Goal: Information Seeking & Learning: Learn about a topic

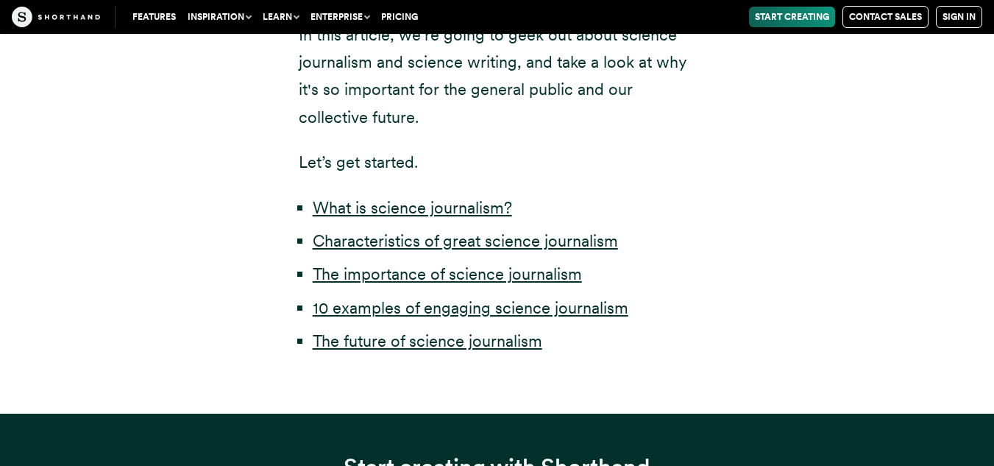
scroll to position [809, 0]
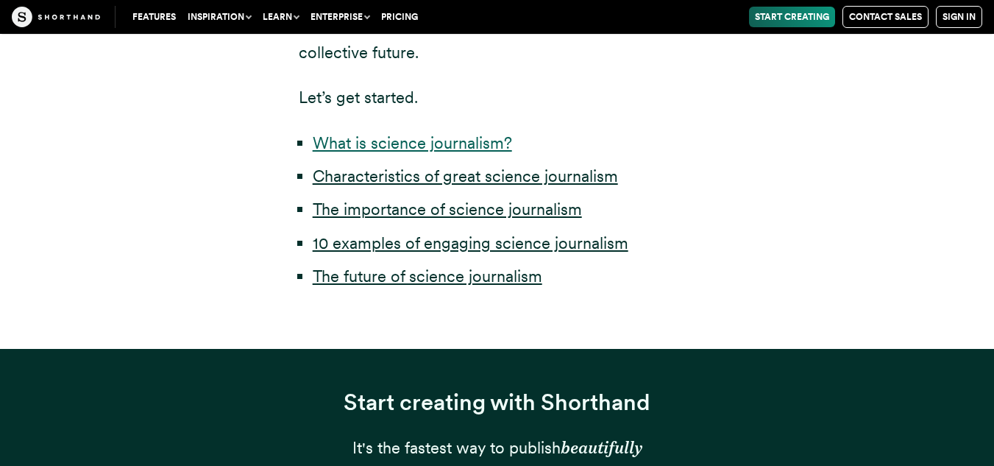
click at [450, 138] on link "What is science journalism?" at bounding box center [412, 142] width 199 height 19
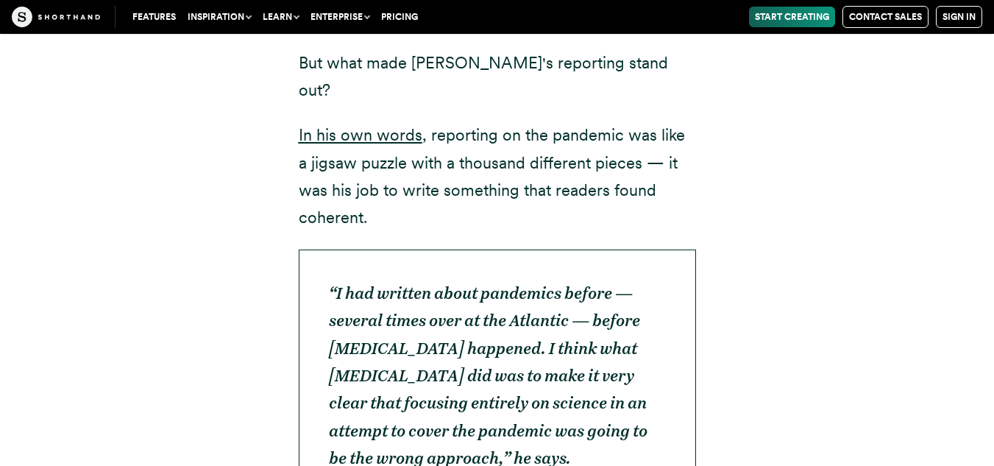
scroll to position [4768, 0]
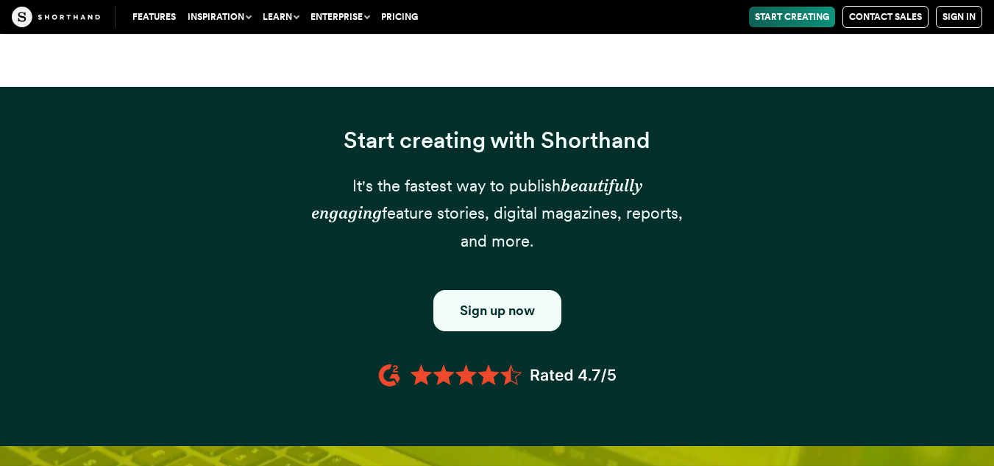
scroll to position [809, 0]
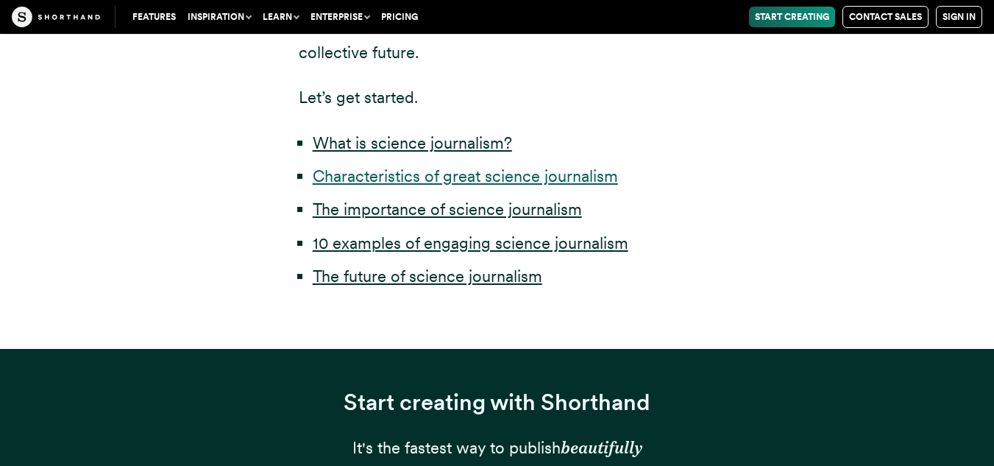
click at [440, 179] on link "Characteristics of great science journalism" at bounding box center [465, 175] width 305 height 19
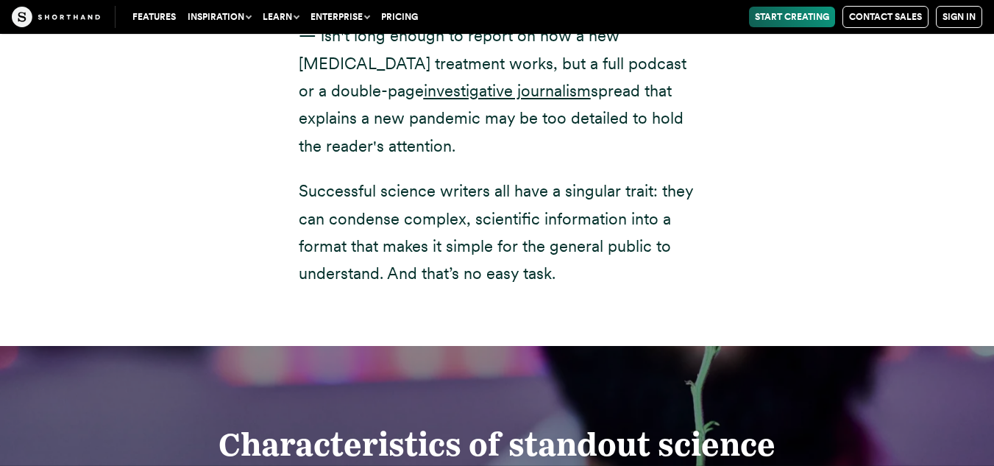
scroll to position [2180, 0]
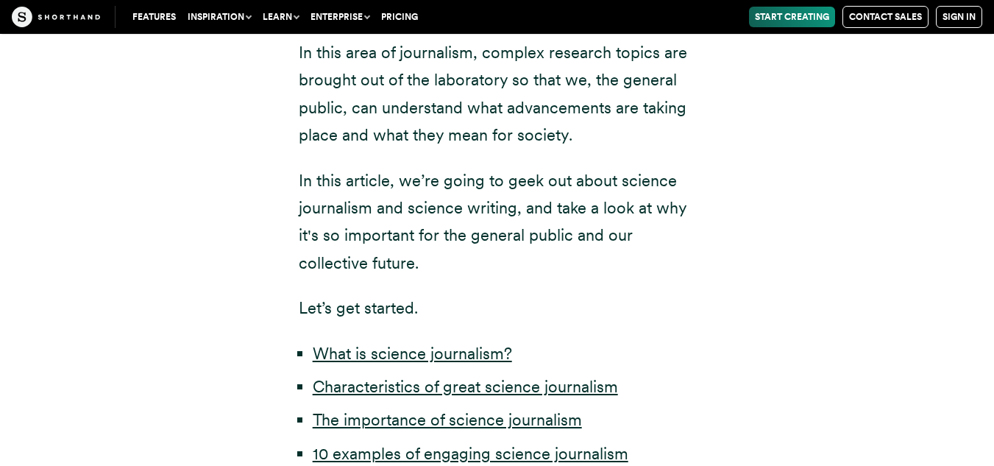
scroll to position [662, 0]
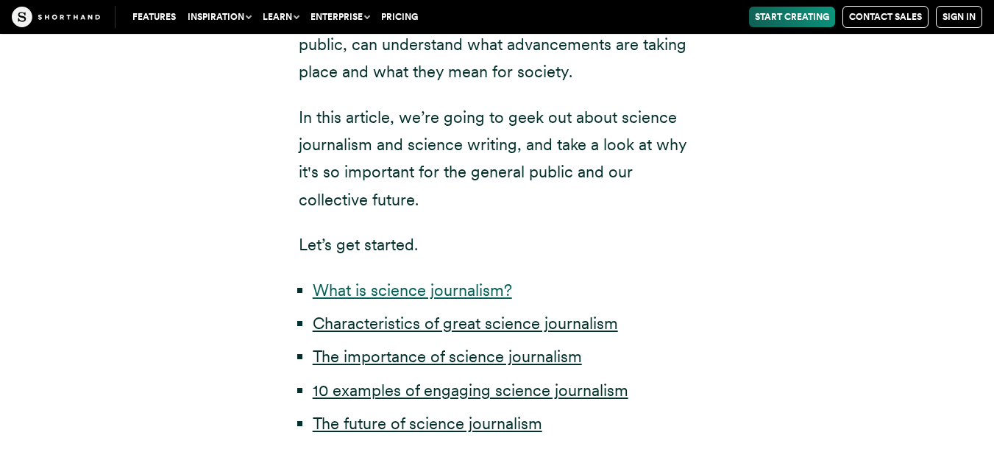
click at [412, 294] on link "What is science journalism?" at bounding box center [412, 289] width 199 height 19
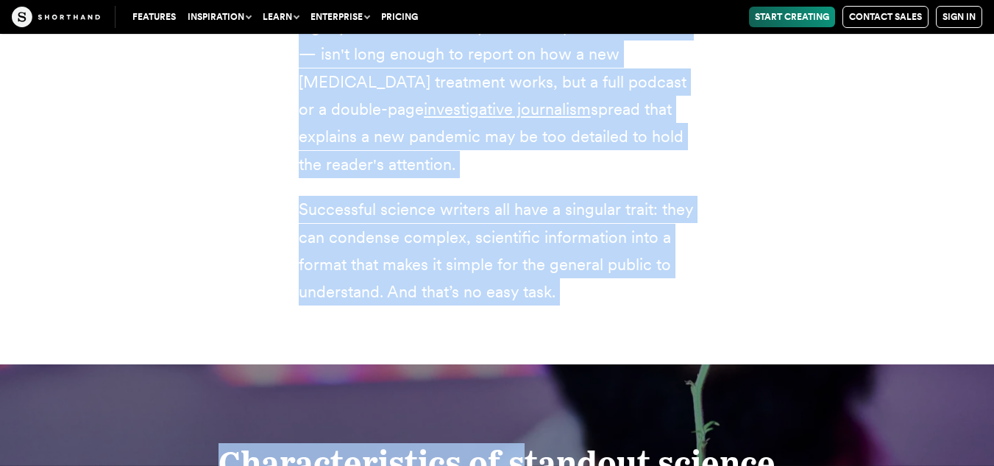
scroll to position [2192, 0]
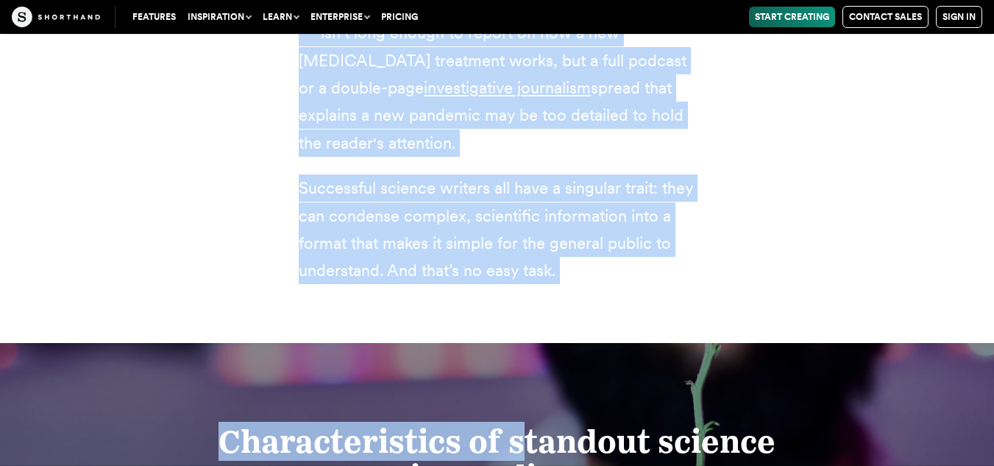
drag, startPoint x: 293, startPoint y: 322, endPoint x: 560, endPoint y: 283, distance: 269.8
copy div "Science journalism exists to report on healthcare breakthroughs, disease, clima…"
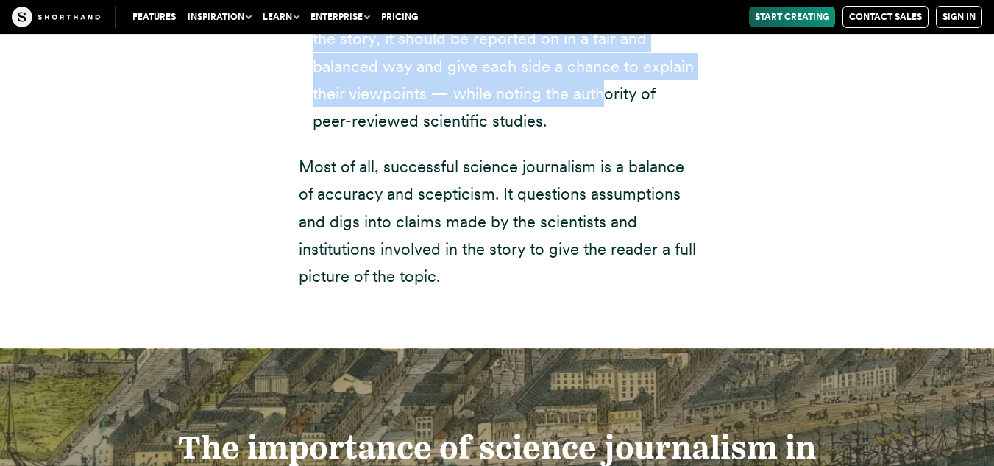
scroll to position [3705, 0]
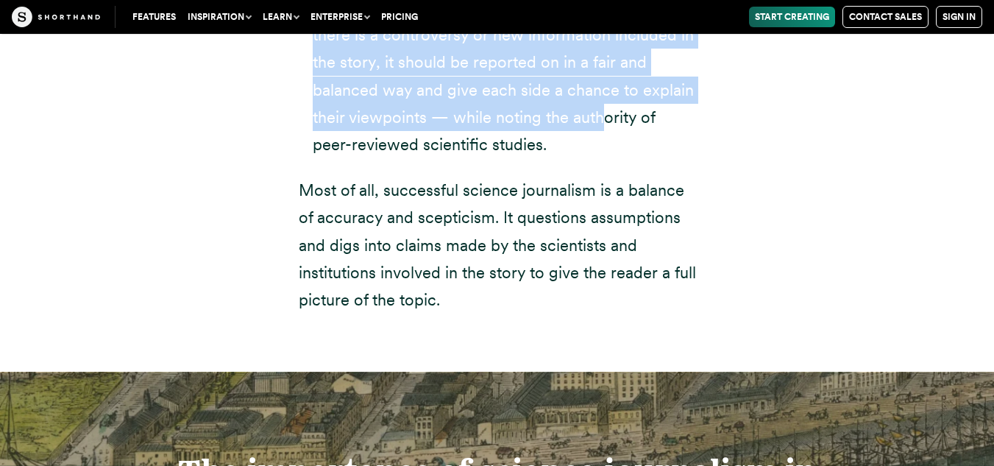
drag, startPoint x: 302, startPoint y: 169, endPoint x: 567, endPoint y: 239, distance: 274.9
copy div "Science journalists must report on complex subjects so the average reader can u…"
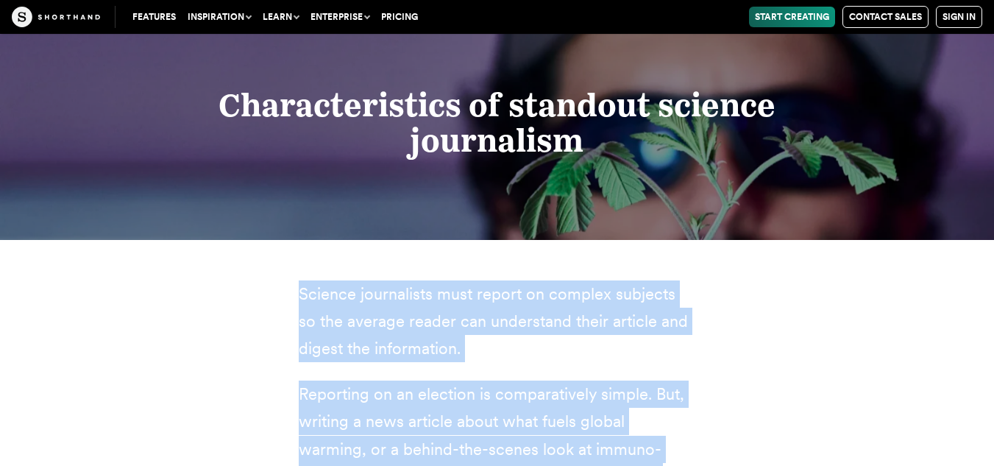
scroll to position [2528, 0]
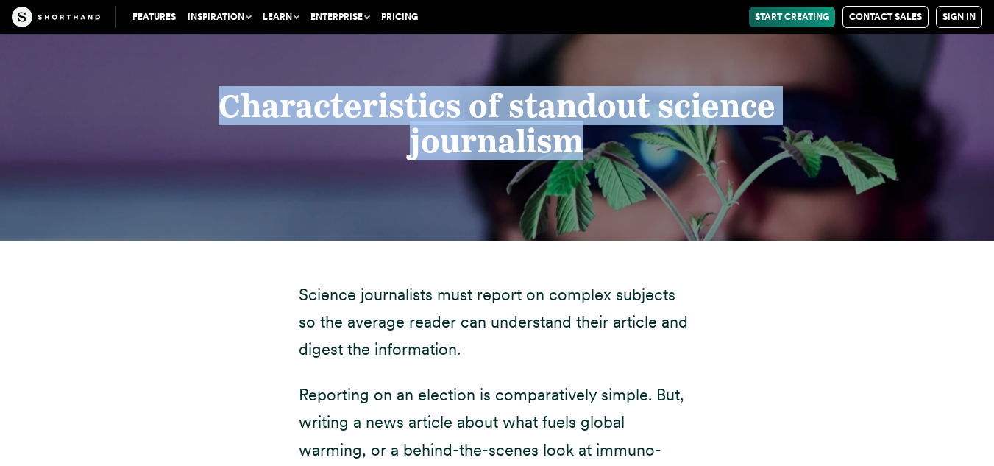
drag, startPoint x: 593, startPoint y: 117, endPoint x: 222, endPoint y: 89, distance: 371.9
click at [222, 89] on h2 "Characteristics of standout science journalism" at bounding box center [497, 123] width 760 height 71
copy strong "Characteristics of standout science journalism"
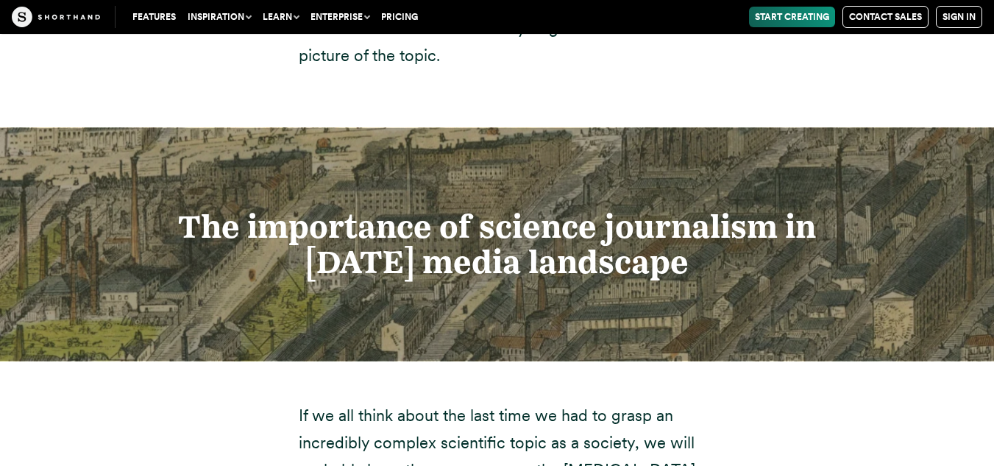
scroll to position [3926, 0]
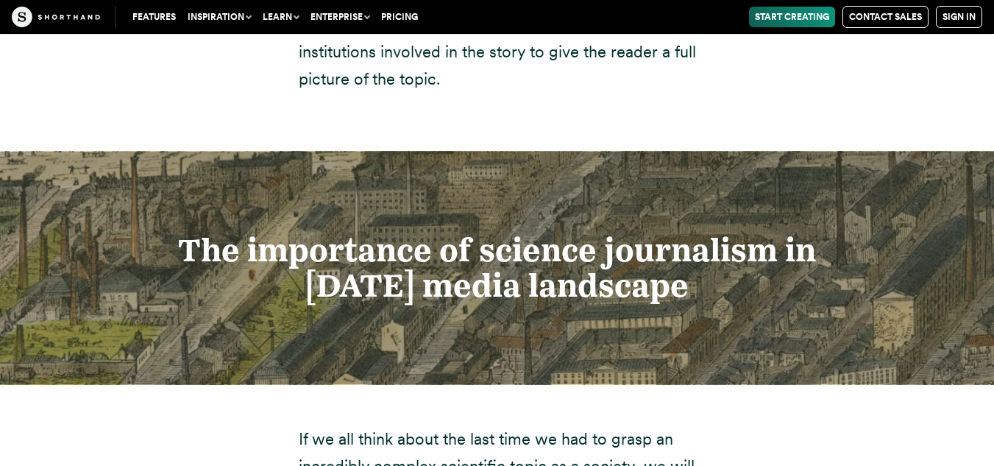
drag, startPoint x: 698, startPoint y: 230, endPoint x: 174, endPoint y: 208, distance: 523.6
click at [174, 233] on h2 "The importance of science journalism in [DATE] media landscape" at bounding box center [497, 268] width 760 height 71
copy strong "The importance of science journalism in [DATE] media landscape"
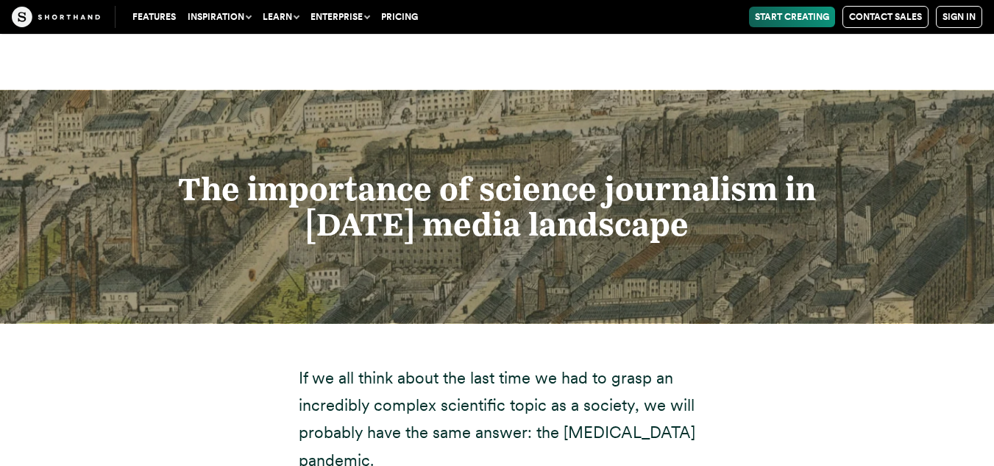
scroll to position [4073, 0]
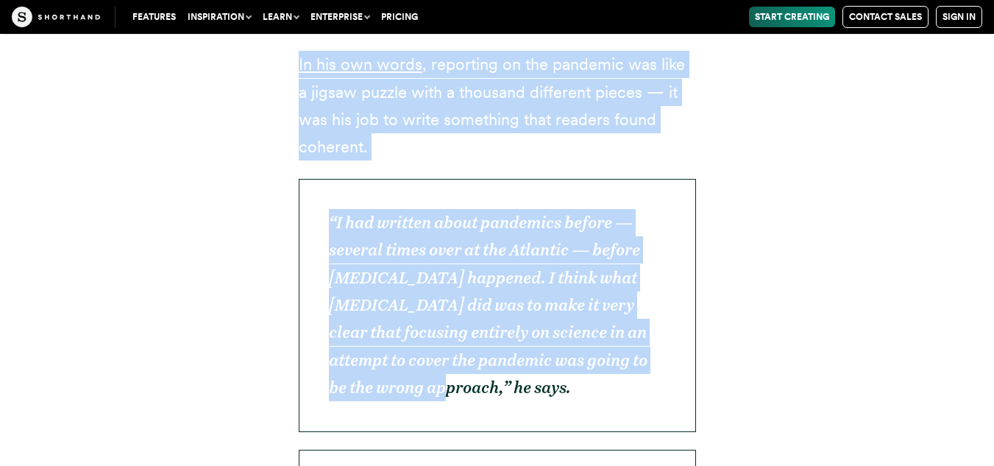
drag, startPoint x: 294, startPoint y: 238, endPoint x: 489, endPoint y: 294, distance: 203.8
click at [489, 294] on div "If we all think about the last time we had to grasp an incredibly complex scien…" at bounding box center [497, 444] width 456 height 2149
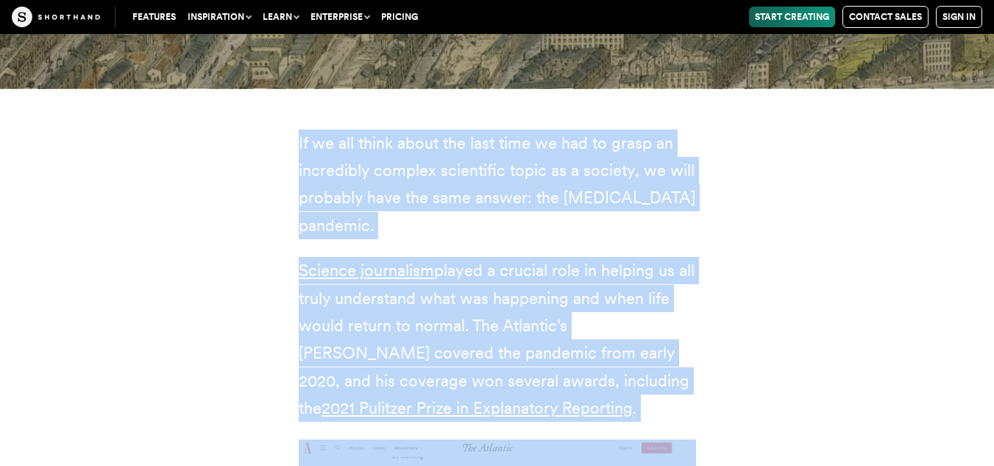
scroll to position [4204, 0]
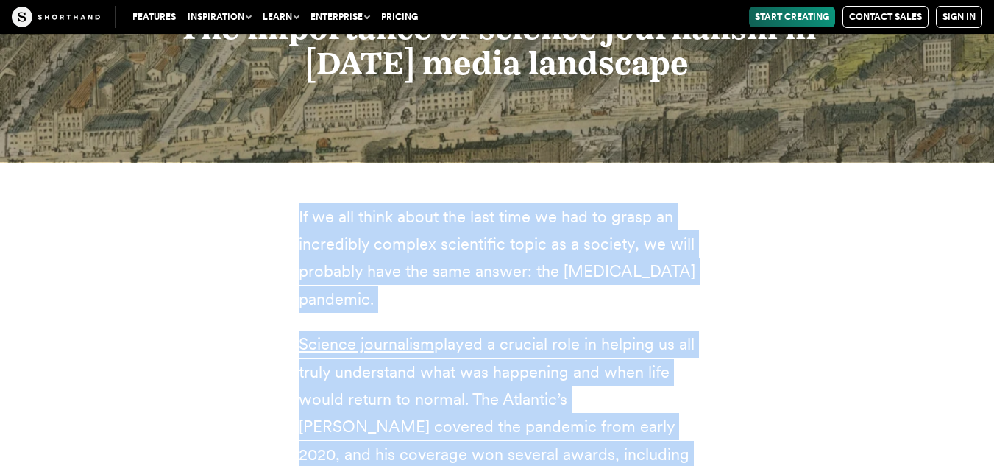
scroll to position [4235, 0]
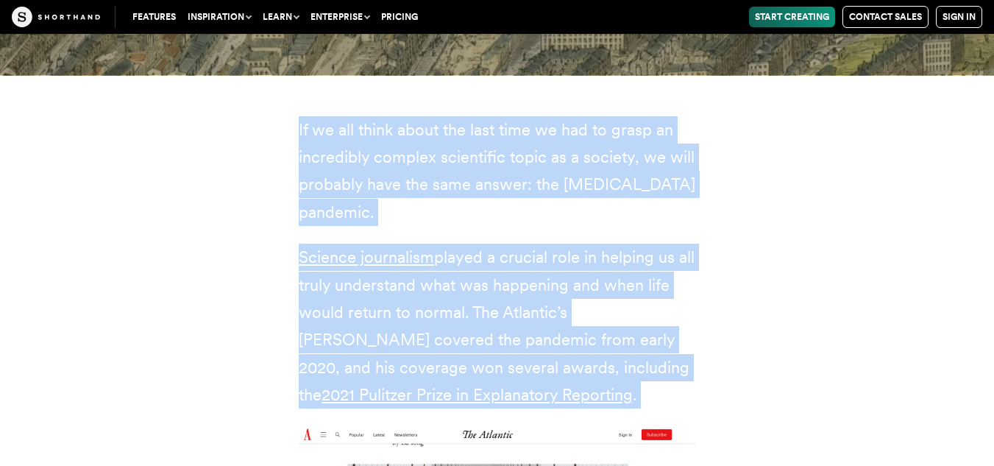
drag, startPoint x: 292, startPoint y: 246, endPoint x: 520, endPoint y: 338, distance: 245.6
copy div "If we all think about the last time we had to grasp an incredibly complex scien…"
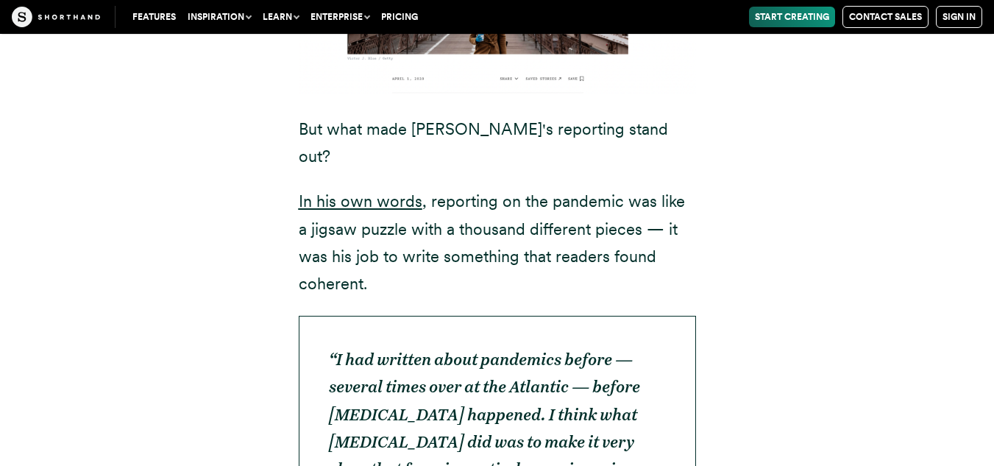
scroll to position [4823, 0]
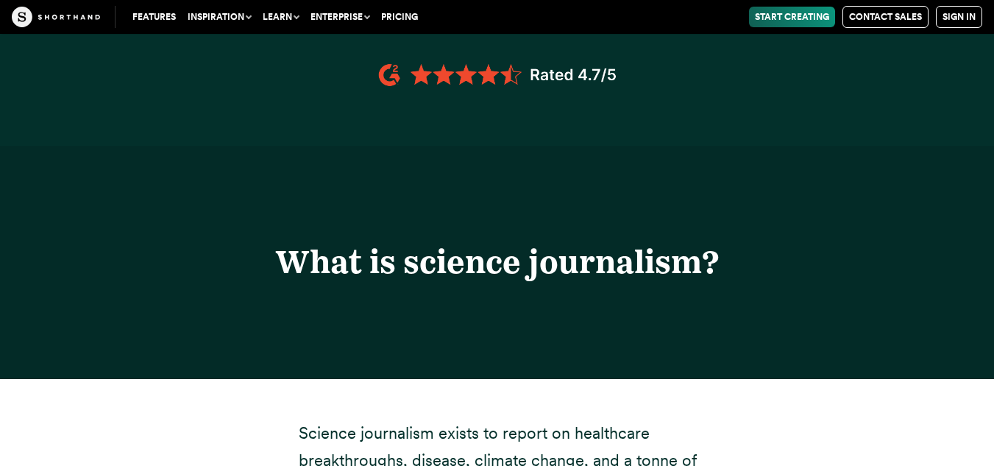
scroll to position [662, 0]
